Goal: Use online tool/utility: Utilize a website feature to perform a specific function

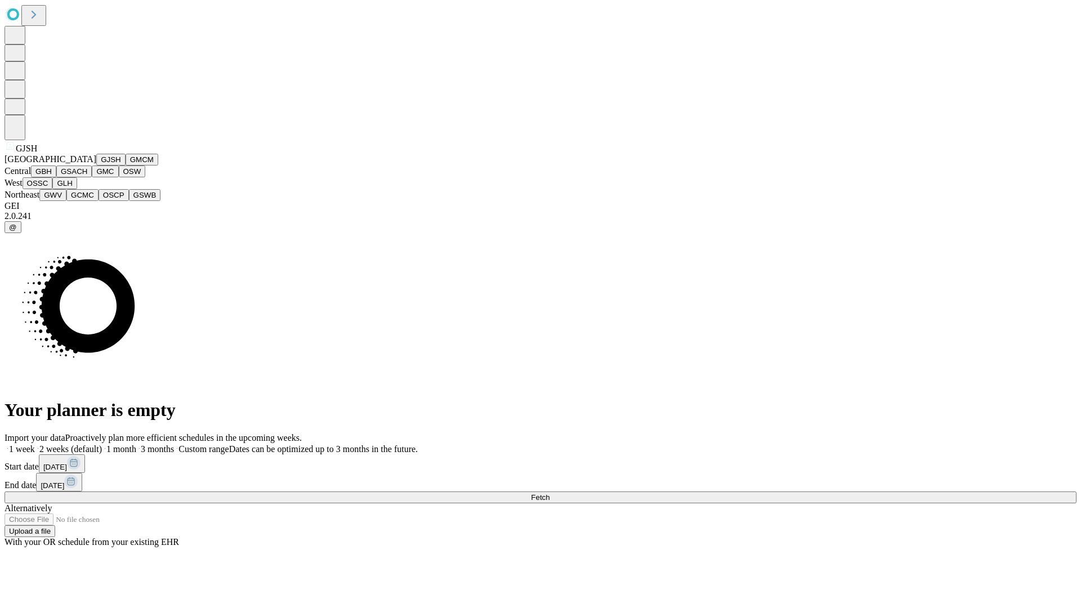
click at [96, 166] on button "GJSH" at bounding box center [110, 160] width 29 height 12
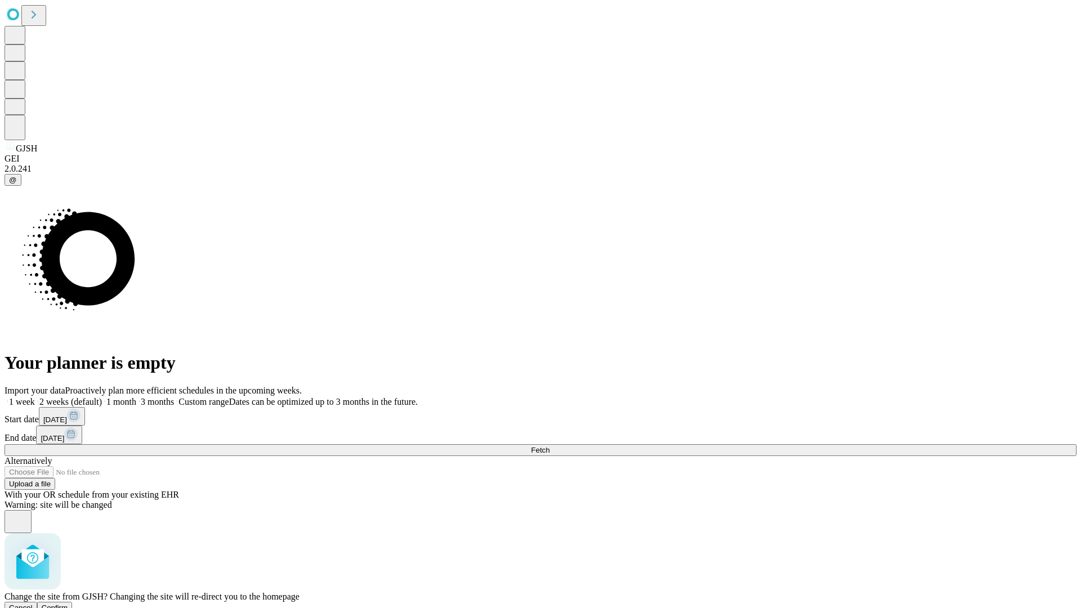
click at [68, 604] on span "Confirm" at bounding box center [55, 608] width 26 height 8
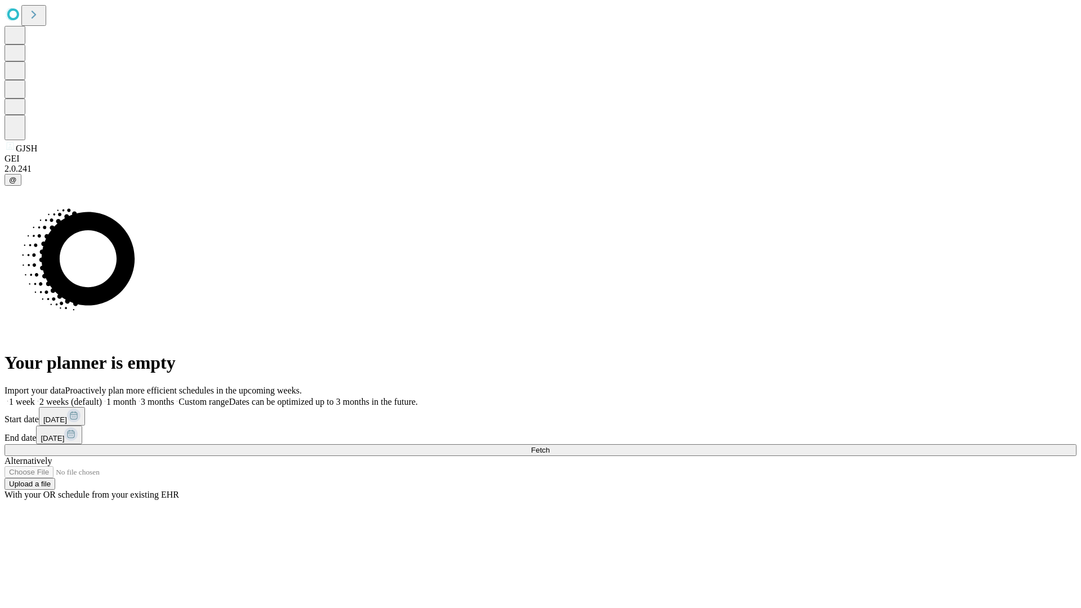
click at [102, 397] on label "2 weeks (default)" at bounding box center [68, 402] width 67 height 10
click at [550, 446] on span "Fetch" at bounding box center [540, 450] width 19 height 8
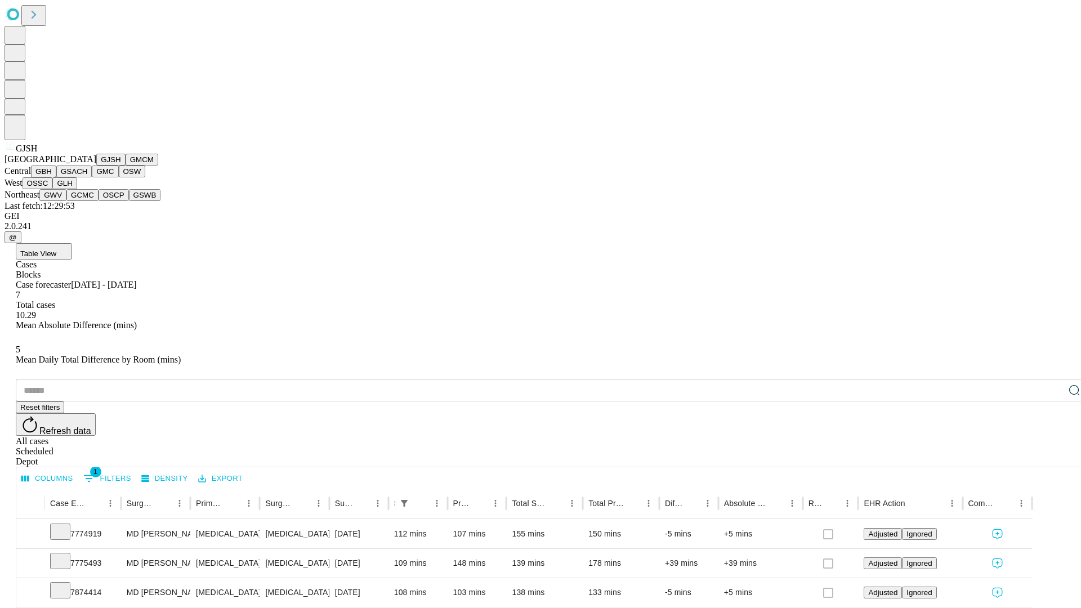
click at [126, 166] on button "GMCM" at bounding box center [142, 160] width 33 height 12
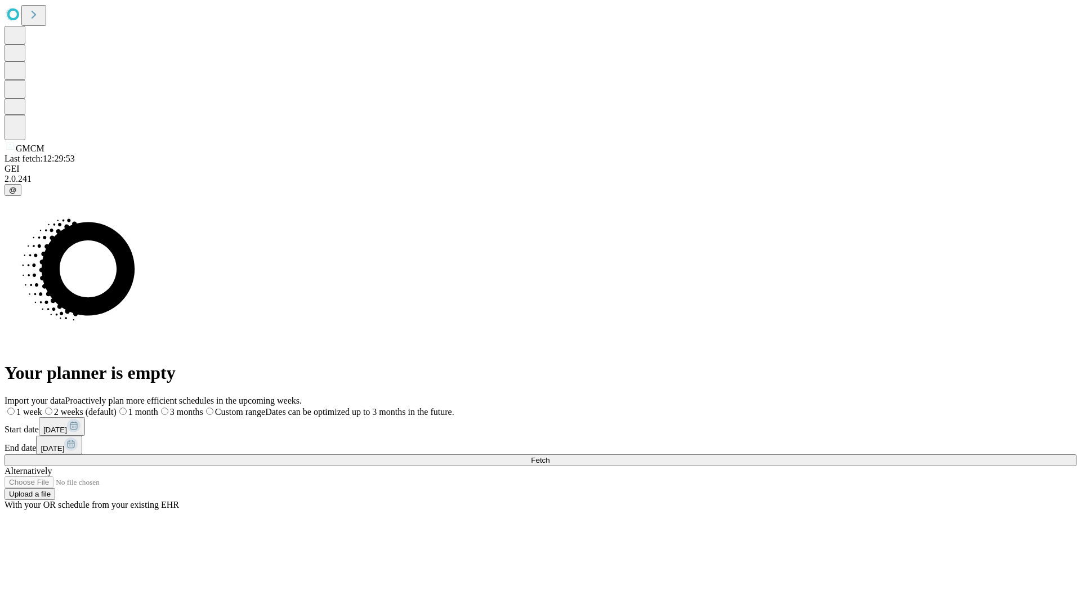
click at [117, 407] on label "2 weeks (default)" at bounding box center [79, 412] width 74 height 10
click at [550, 456] on span "Fetch" at bounding box center [540, 460] width 19 height 8
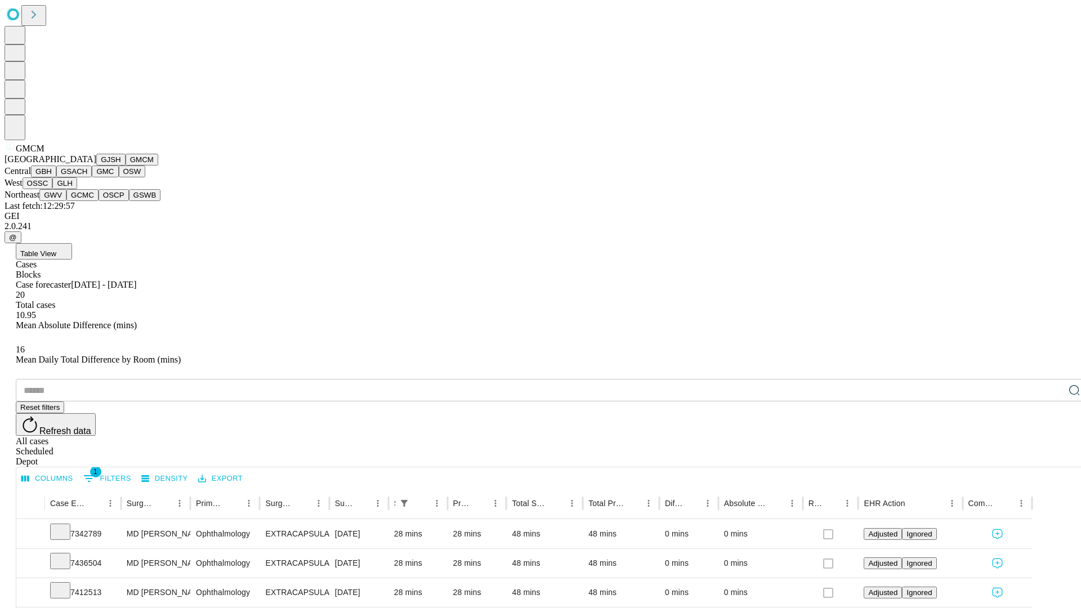
click at [56, 177] on button "GBH" at bounding box center [43, 172] width 25 height 12
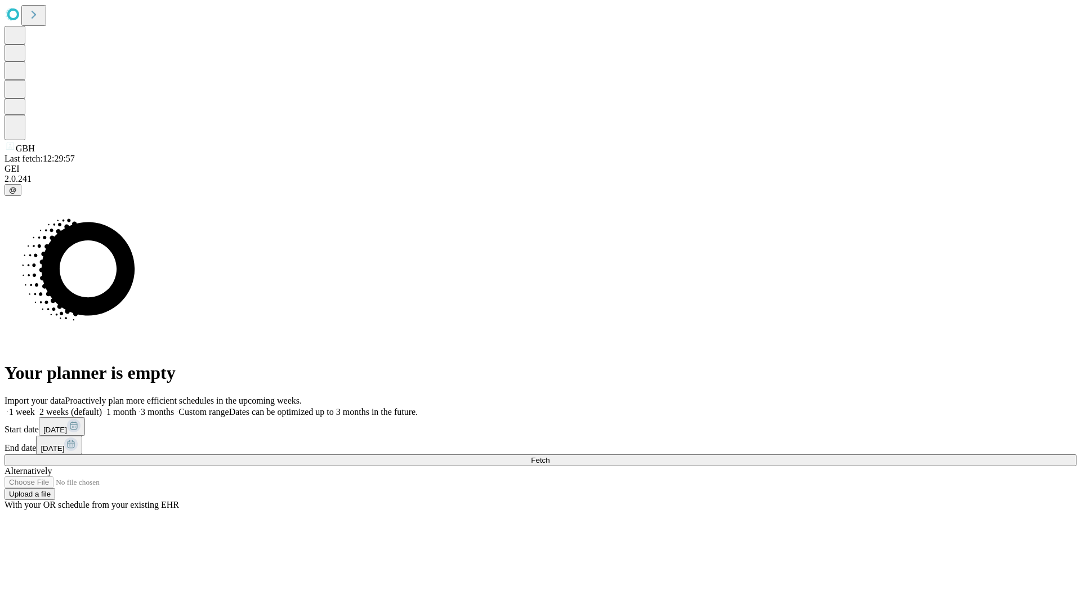
click at [102, 407] on label "2 weeks (default)" at bounding box center [68, 412] width 67 height 10
click at [550, 456] on span "Fetch" at bounding box center [540, 460] width 19 height 8
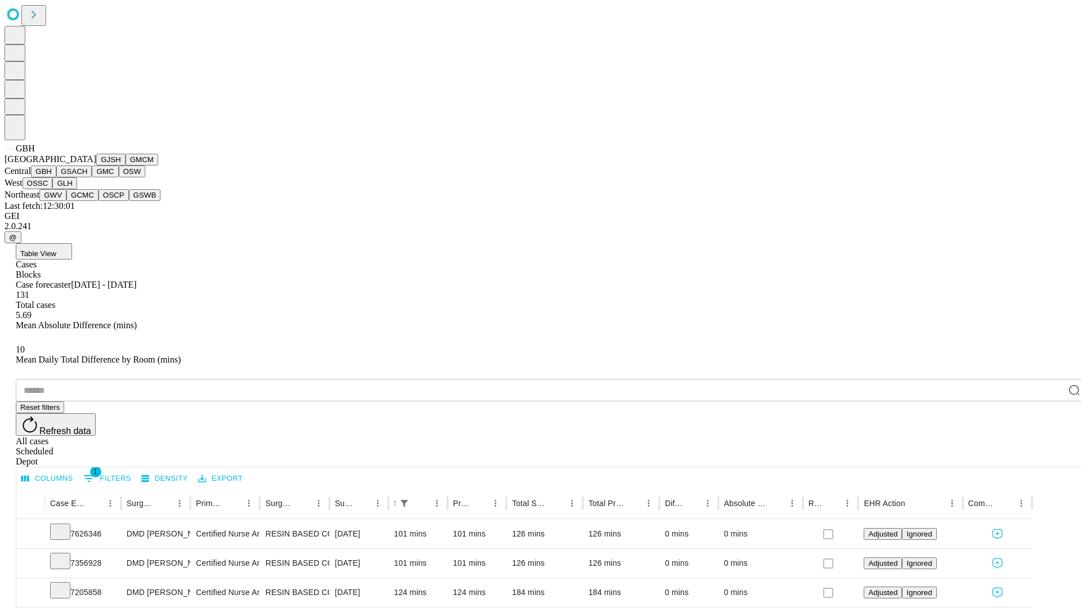
click at [87, 177] on button "GSACH" at bounding box center [73, 172] width 35 height 12
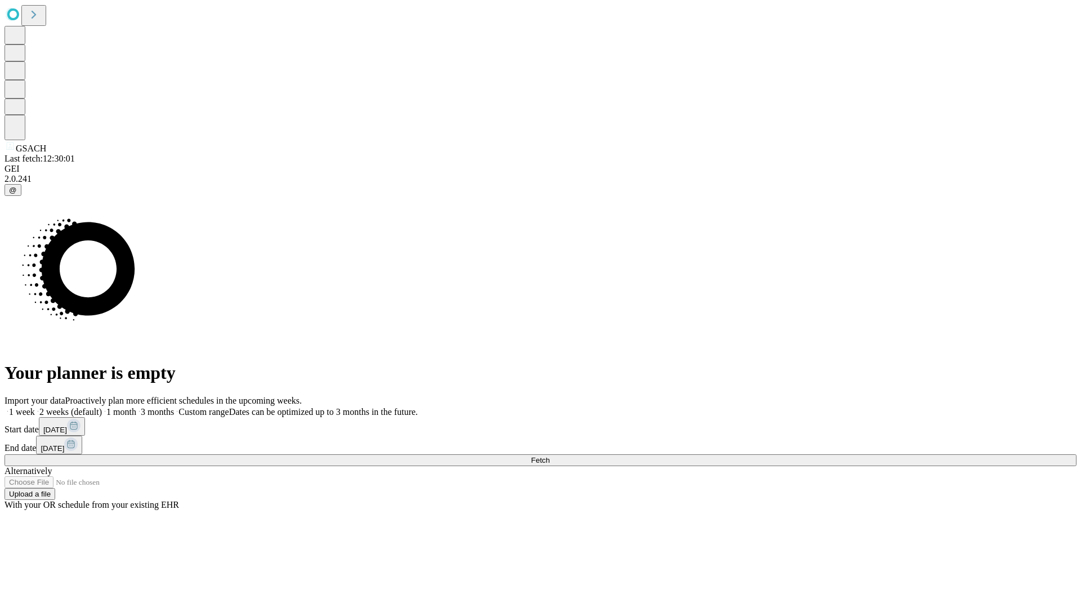
click at [102, 407] on label "2 weeks (default)" at bounding box center [68, 412] width 67 height 10
click at [550, 456] on span "Fetch" at bounding box center [540, 460] width 19 height 8
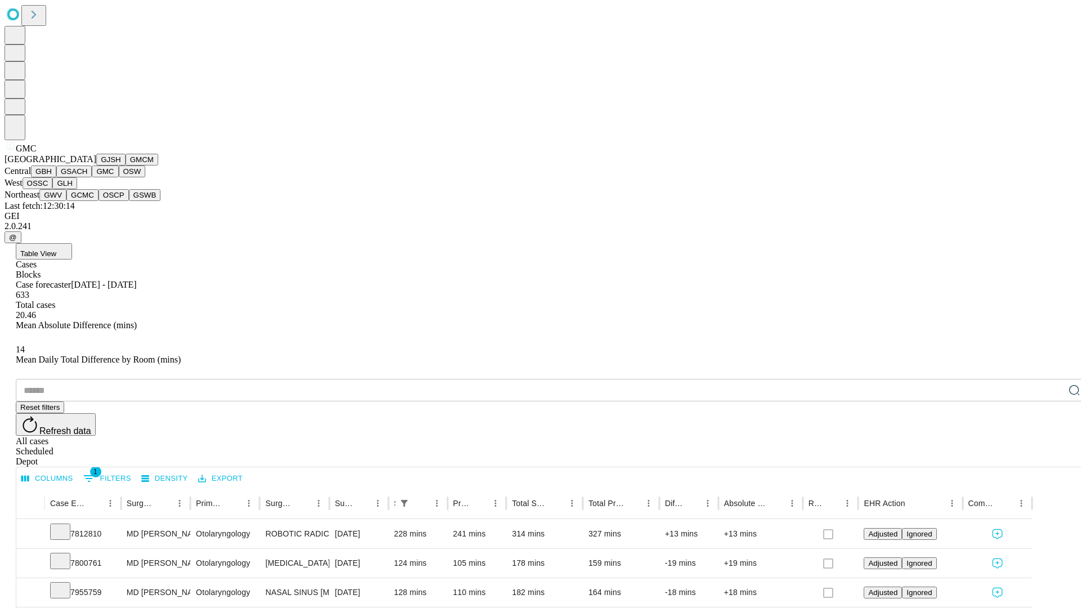
click at [119, 177] on button "OSW" at bounding box center [132, 172] width 27 height 12
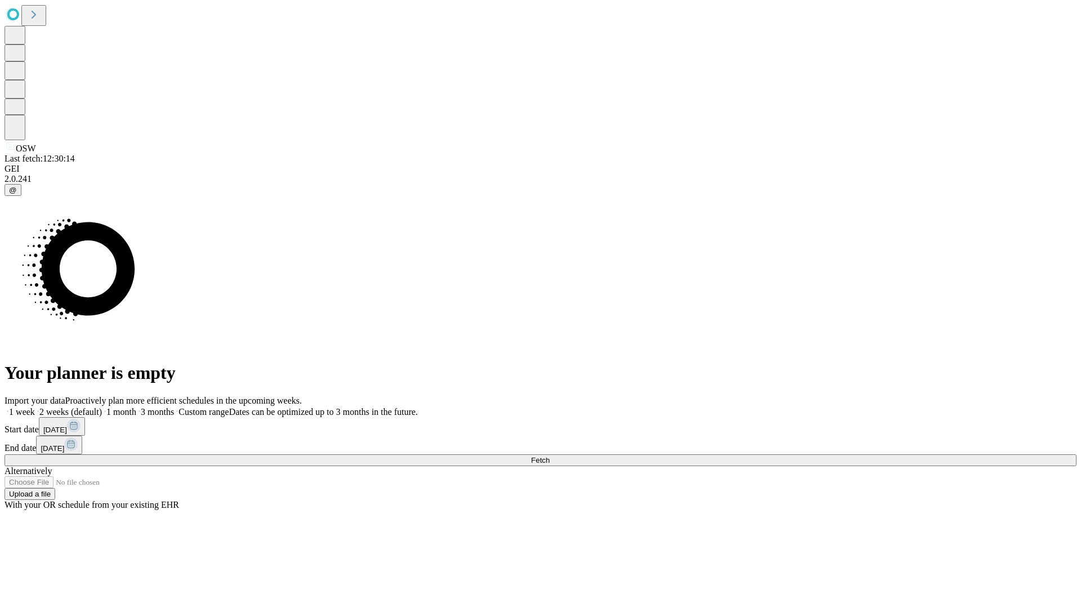
click at [102, 407] on label "2 weeks (default)" at bounding box center [68, 412] width 67 height 10
click at [550, 456] on span "Fetch" at bounding box center [540, 460] width 19 height 8
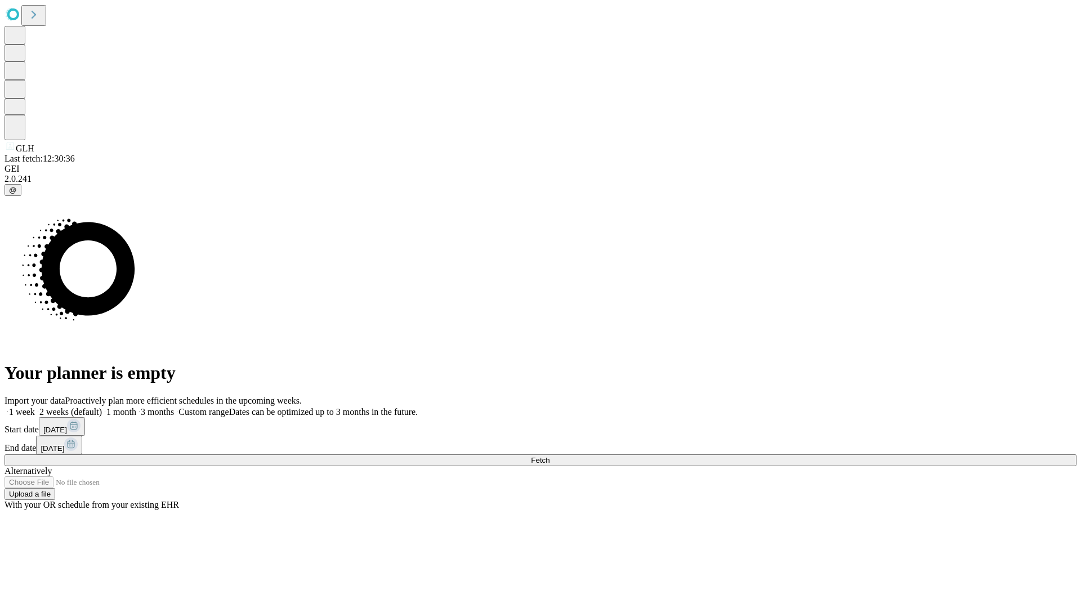
click at [102, 407] on label "2 weeks (default)" at bounding box center [68, 412] width 67 height 10
click at [550, 456] on span "Fetch" at bounding box center [540, 460] width 19 height 8
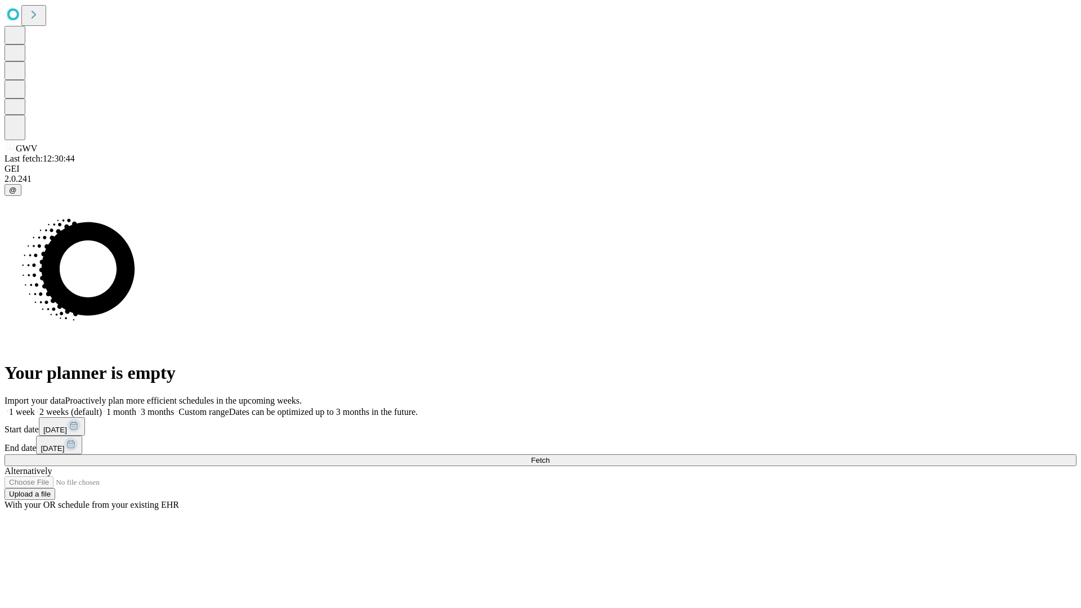
click at [102, 407] on label "2 weeks (default)" at bounding box center [68, 412] width 67 height 10
click at [550, 456] on span "Fetch" at bounding box center [540, 460] width 19 height 8
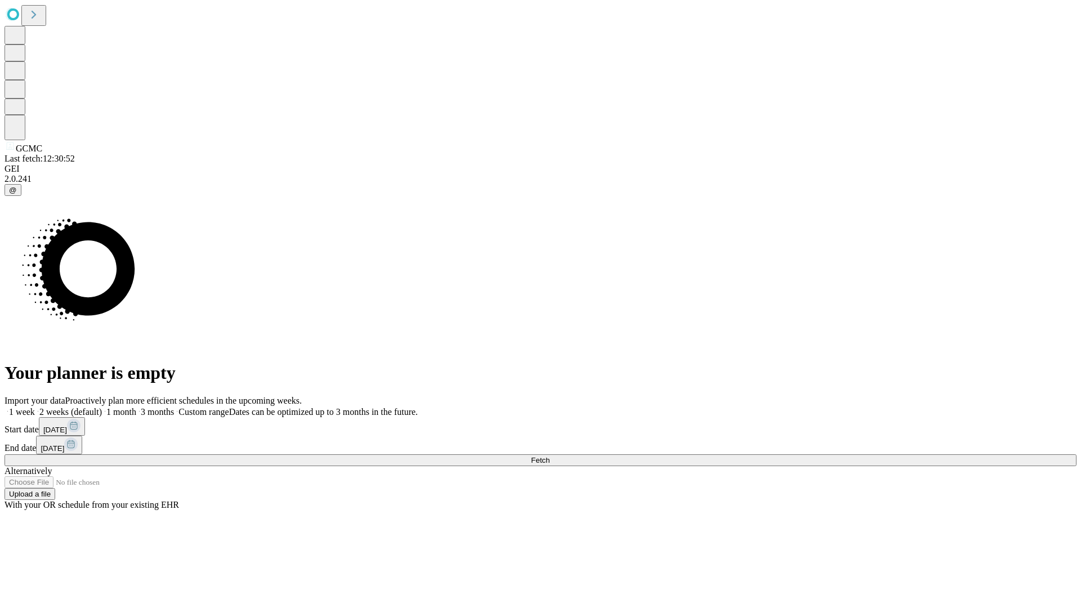
click at [102, 407] on label "2 weeks (default)" at bounding box center [68, 412] width 67 height 10
click at [550, 456] on span "Fetch" at bounding box center [540, 460] width 19 height 8
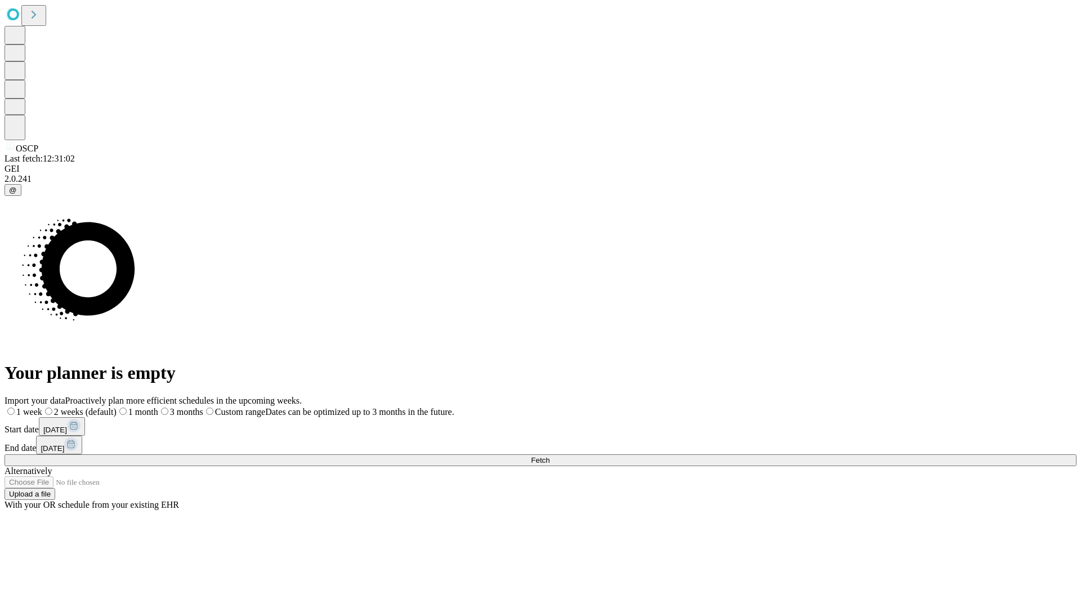
click at [550, 456] on span "Fetch" at bounding box center [540, 460] width 19 height 8
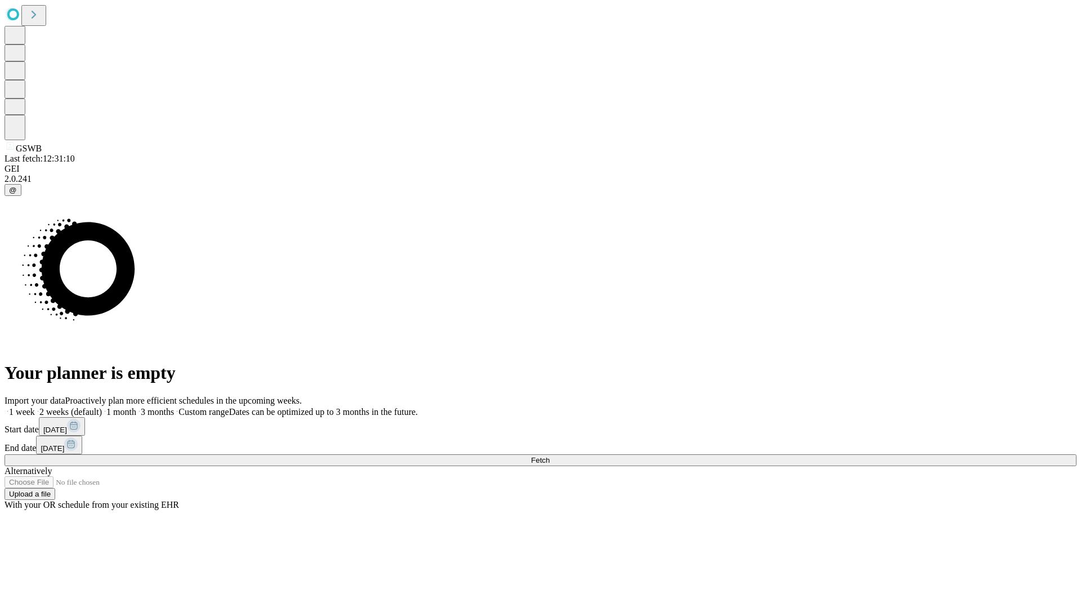
click at [102, 407] on label "2 weeks (default)" at bounding box center [68, 412] width 67 height 10
click at [550, 456] on span "Fetch" at bounding box center [540, 460] width 19 height 8
